Goal: Task Accomplishment & Management: Manage account settings

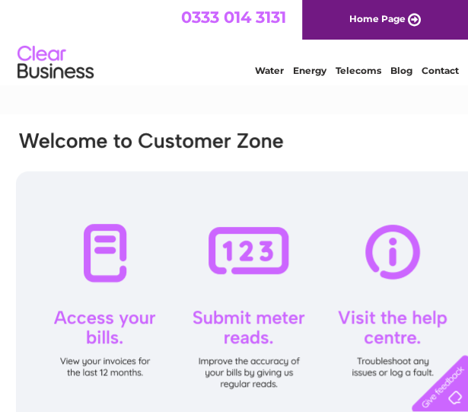
type input "[EMAIL_ADDRESS][DOMAIN_NAME]"
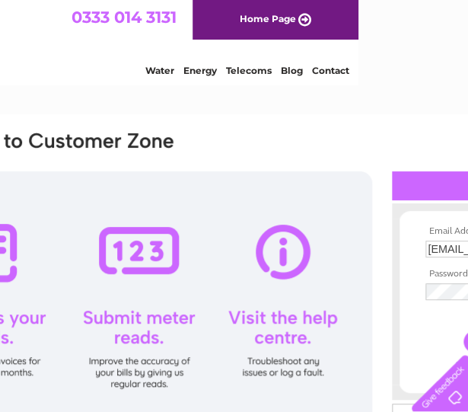
scroll to position [0, 285]
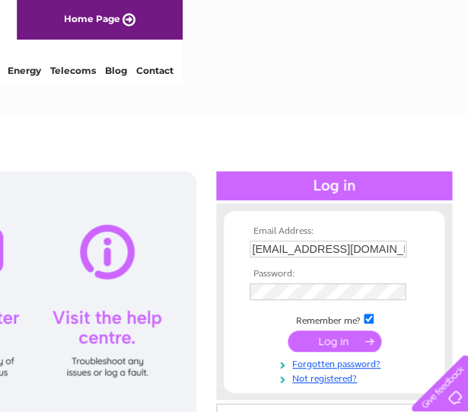
click at [329, 339] on input "submit" at bounding box center [335, 340] width 94 height 21
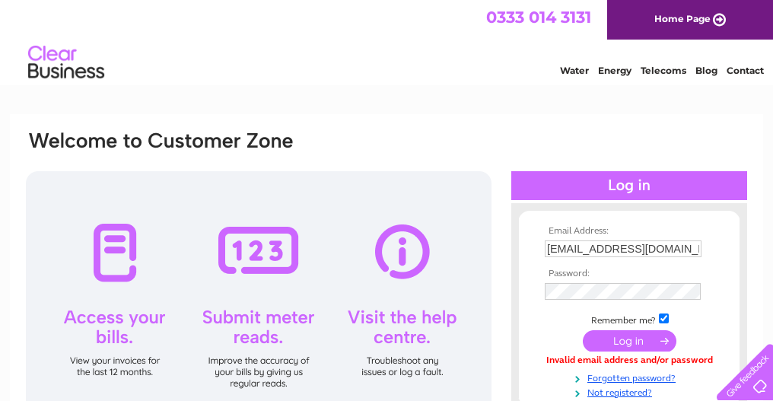
click at [467, 340] on input "submit" at bounding box center [630, 340] width 94 height 21
